Goal: Communication & Community: Answer question/provide support

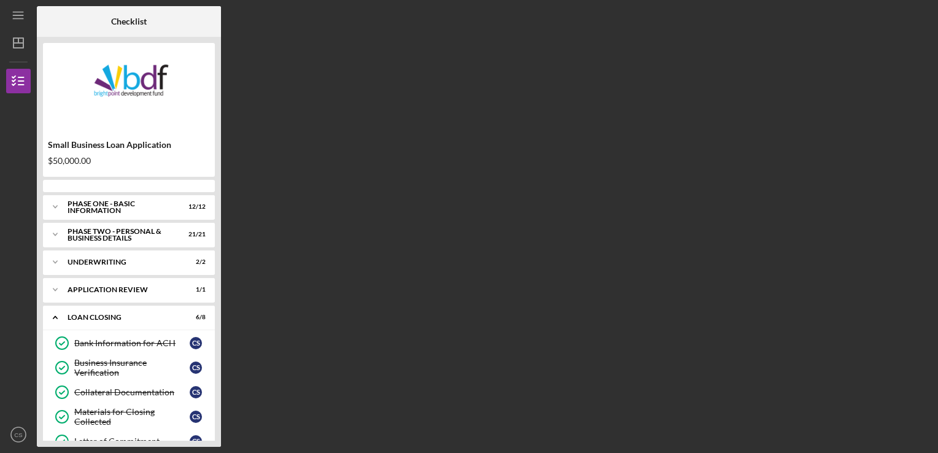
scroll to position [96, 0]
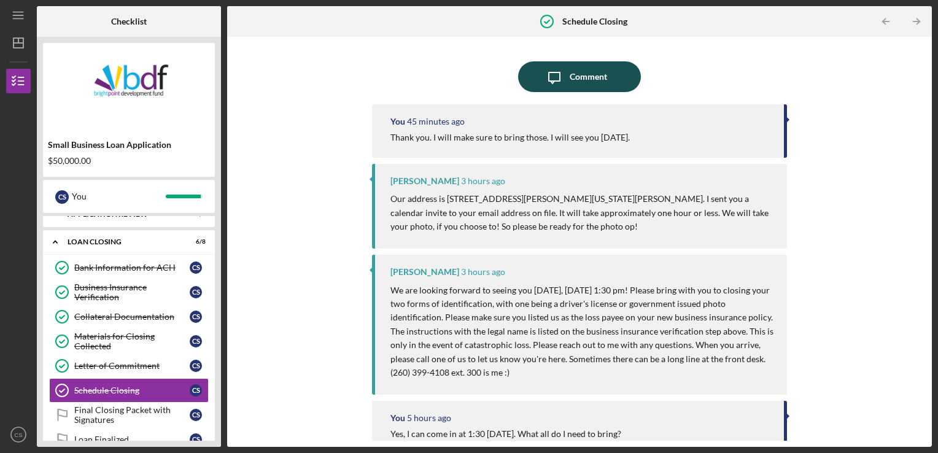
click at [575, 81] on div "Comment" at bounding box center [588, 76] width 37 height 31
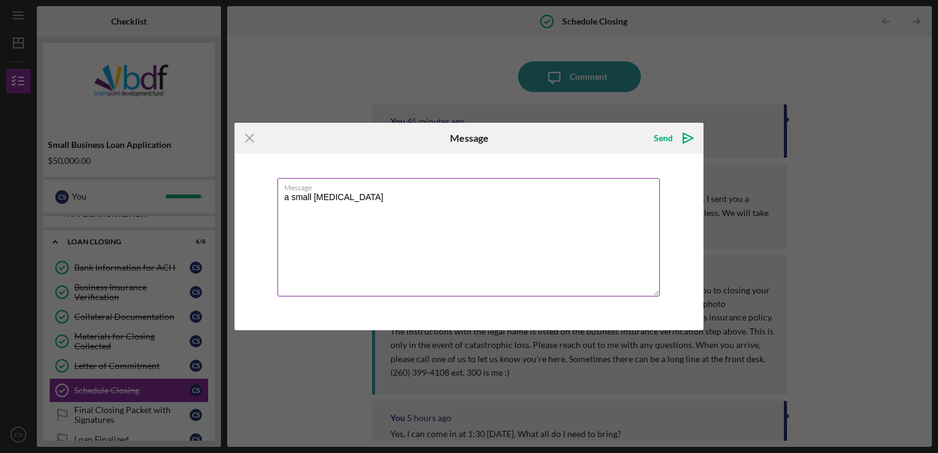
click at [287, 196] on textarea "a small [MEDICAL_DATA]" at bounding box center [469, 237] width 382 height 118
click at [344, 195] on textarea "A small [MEDICAL_DATA]" at bounding box center [469, 237] width 382 height 118
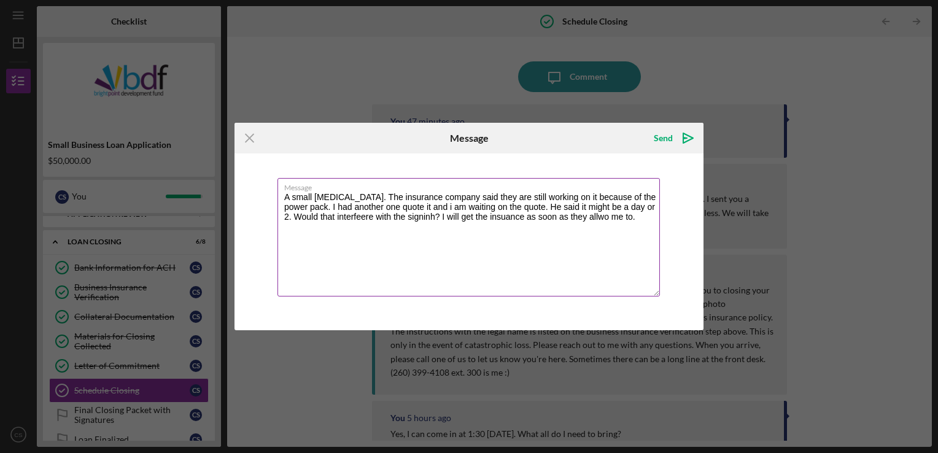
click at [362, 205] on textarea "A small [MEDICAL_DATA]. The insurance company said they are still working on it…" at bounding box center [469, 237] width 382 height 118
drag, startPoint x: 405, startPoint y: 206, endPoint x: 416, endPoint y: 203, distance: 10.7
click at [405, 206] on textarea "A small [MEDICAL_DATA]. The insurance company said they are still working on it…" at bounding box center [469, 237] width 382 height 118
click at [419, 205] on textarea "A small [MEDICAL_DATA]. The insurance company said they are still working on it…" at bounding box center [469, 237] width 382 height 118
type textarea "A small [MEDICAL_DATA]. The insurance company said they are still working on it…"
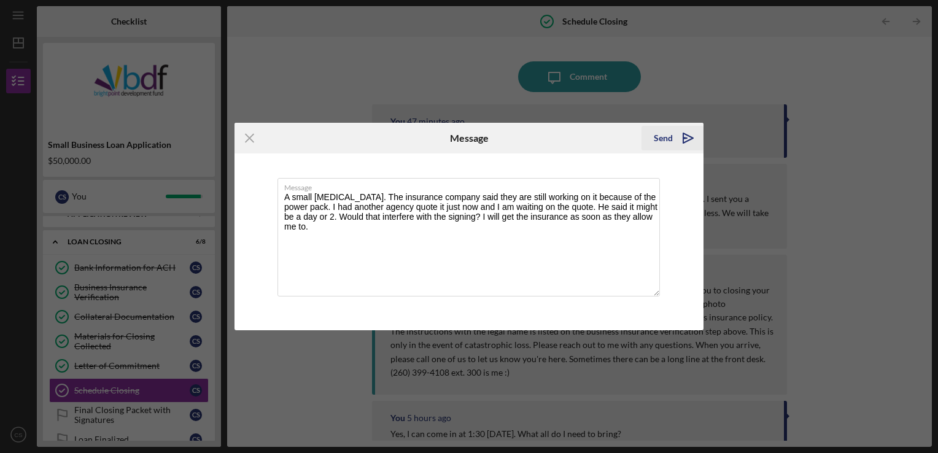
click at [657, 139] on div "Send" at bounding box center [663, 138] width 19 height 25
